Goal: Use online tool/utility

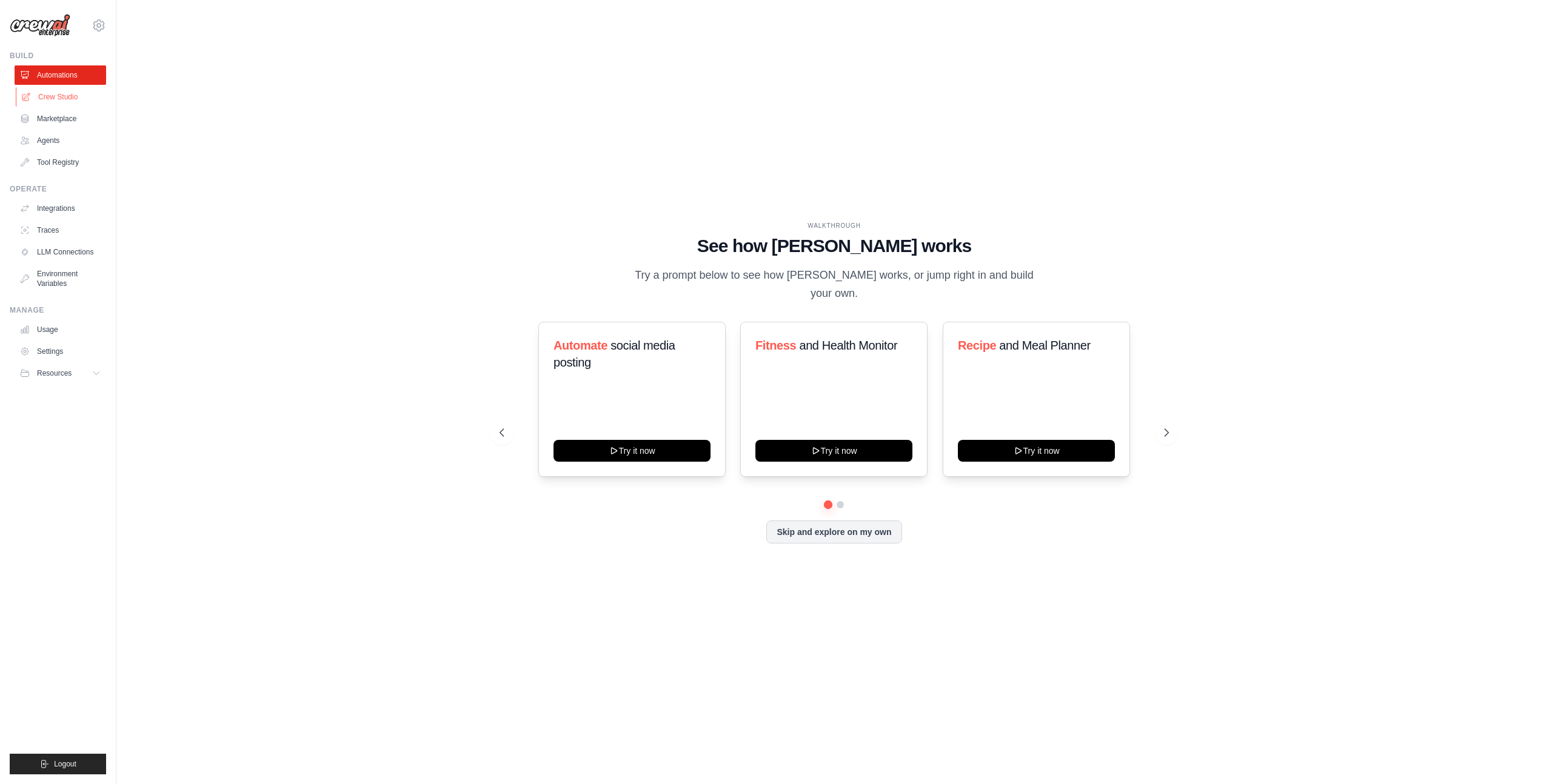
click at [63, 104] on link "Crew Studio" at bounding box center [61, 96] width 92 height 19
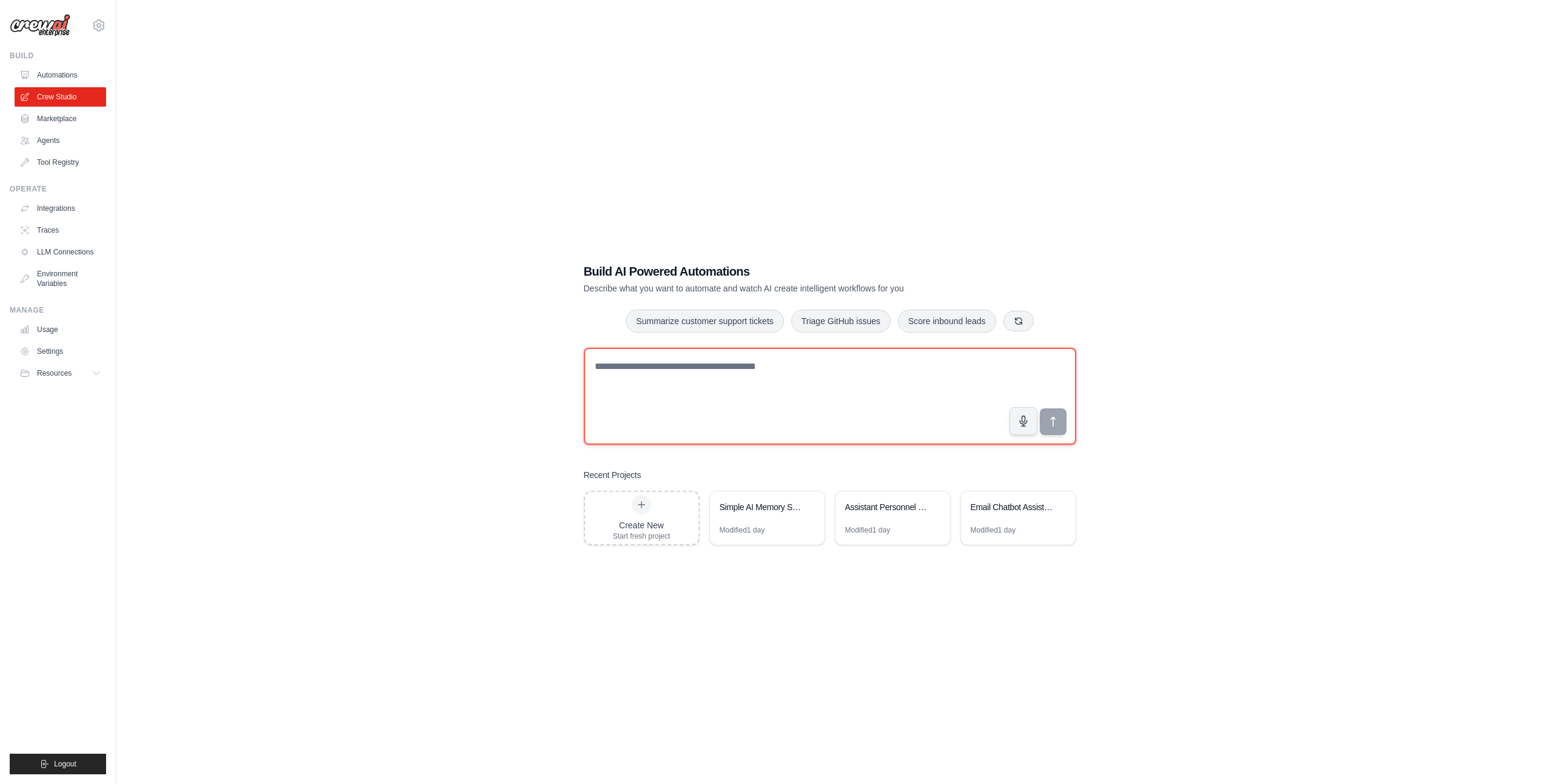
click at [714, 374] on textarea at bounding box center [830, 397] width 493 height 97
type textarea "**********"
